Goal: Information Seeking & Learning: Learn about a topic

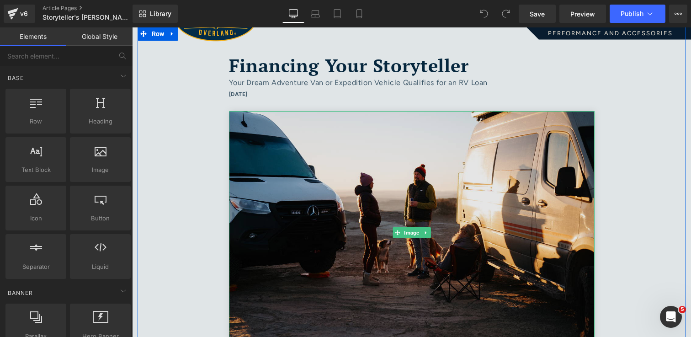
scroll to position [69, 0]
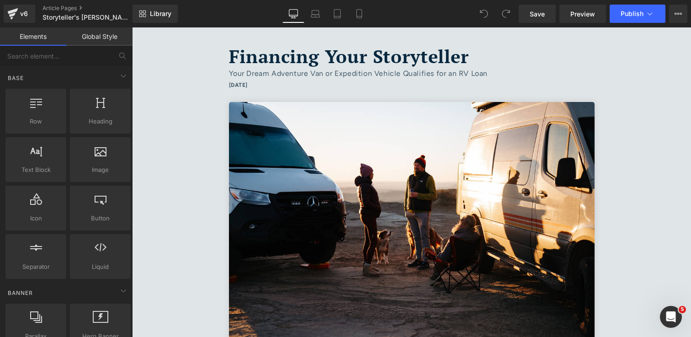
click at [355, 58] on span "Financing Your Storyteller" at bounding box center [349, 56] width 240 height 24
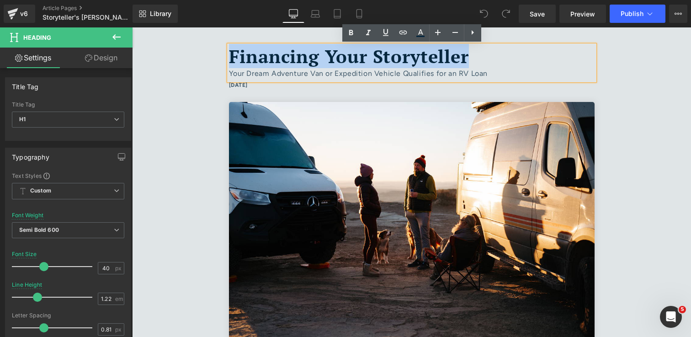
drag, startPoint x: 469, startPoint y: 60, endPoint x: 232, endPoint y: 57, distance: 237.2
click at [232, 57] on span "Financing Your Storyteller" at bounding box center [349, 56] width 240 height 24
paste div
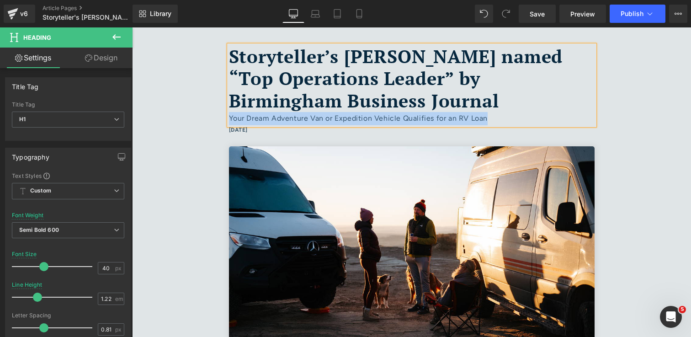
drag, startPoint x: 493, startPoint y: 121, endPoint x: 230, endPoint y: 117, distance: 263.3
click at [230, 117] on div "Your Dream Adventure Van or Expedition Vehicle Qualifies for an RV Loan" at bounding box center [412, 118] width 366 height 13
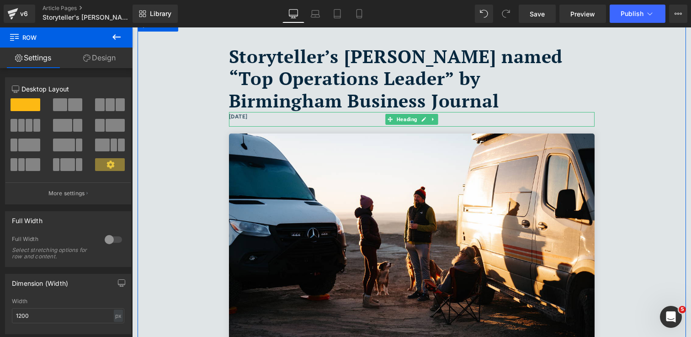
click at [255, 118] on h6 "[DATE]" at bounding box center [412, 117] width 366 height 10
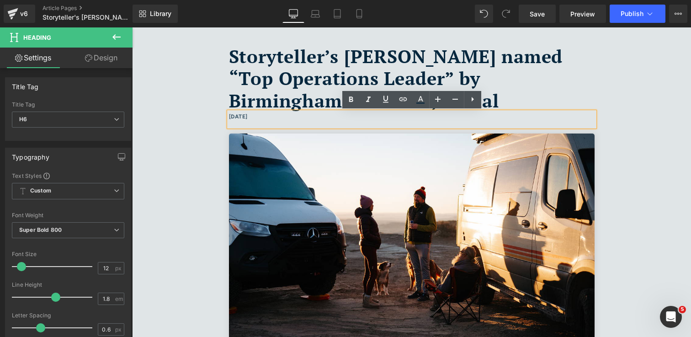
drag, startPoint x: 260, startPoint y: 118, endPoint x: 229, endPoint y: 119, distance: 30.6
click at [229, 119] on h6 "[DATE]" at bounding box center [412, 117] width 366 height 10
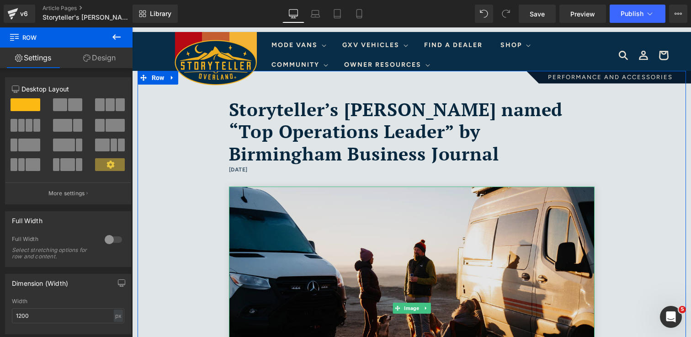
scroll to position [17, 0]
